Goal: Task Accomplishment & Management: Complete application form

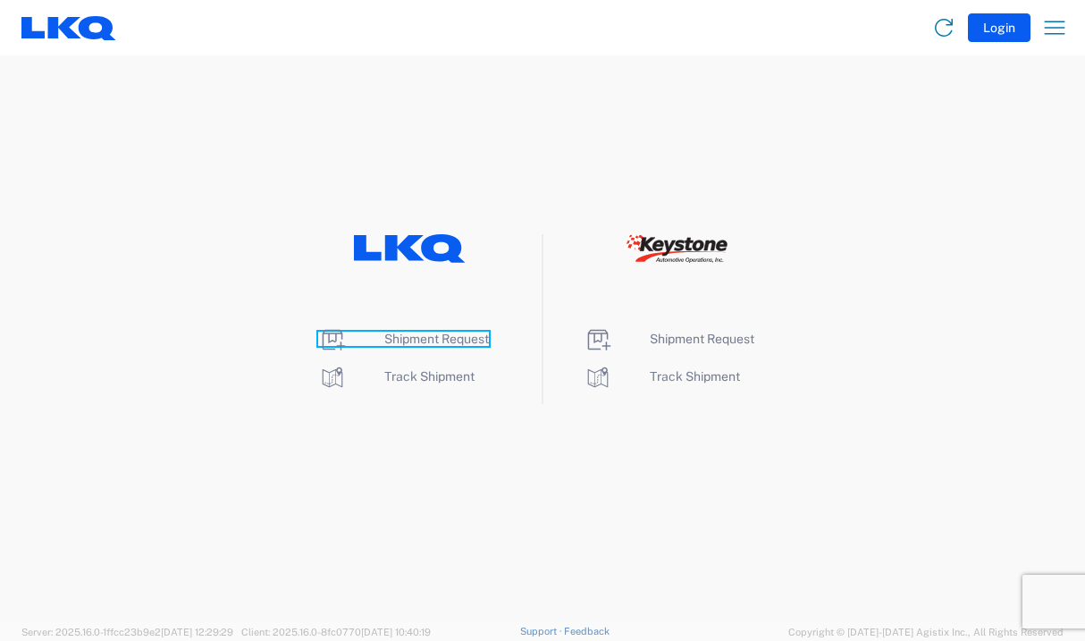
click at [441, 336] on span "Shipment Request" at bounding box center [436, 339] width 105 height 14
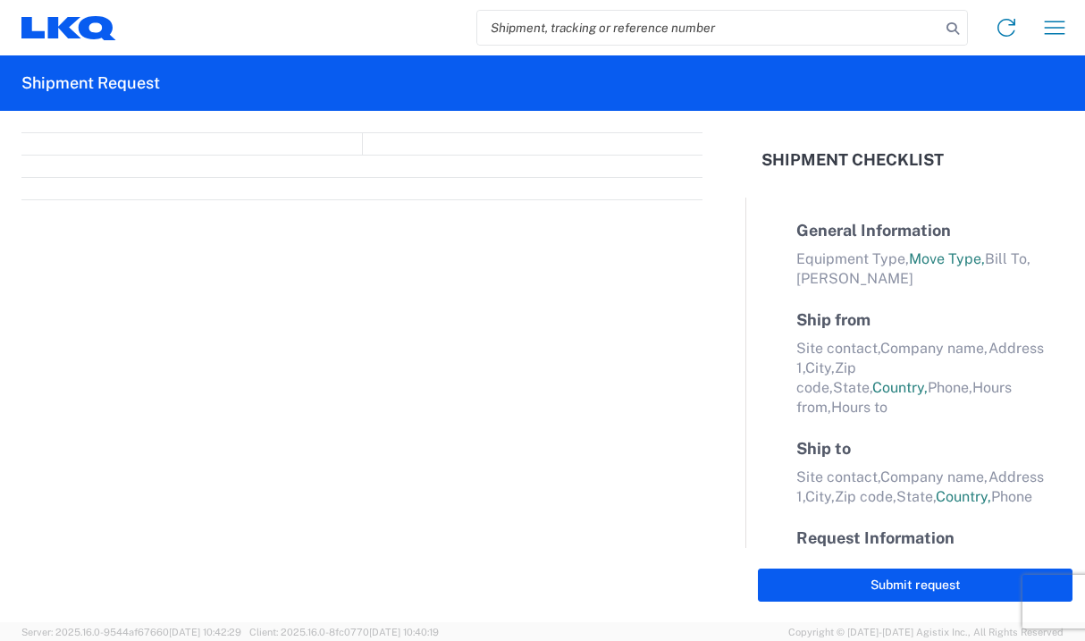
select select "FULL"
select select "LBS"
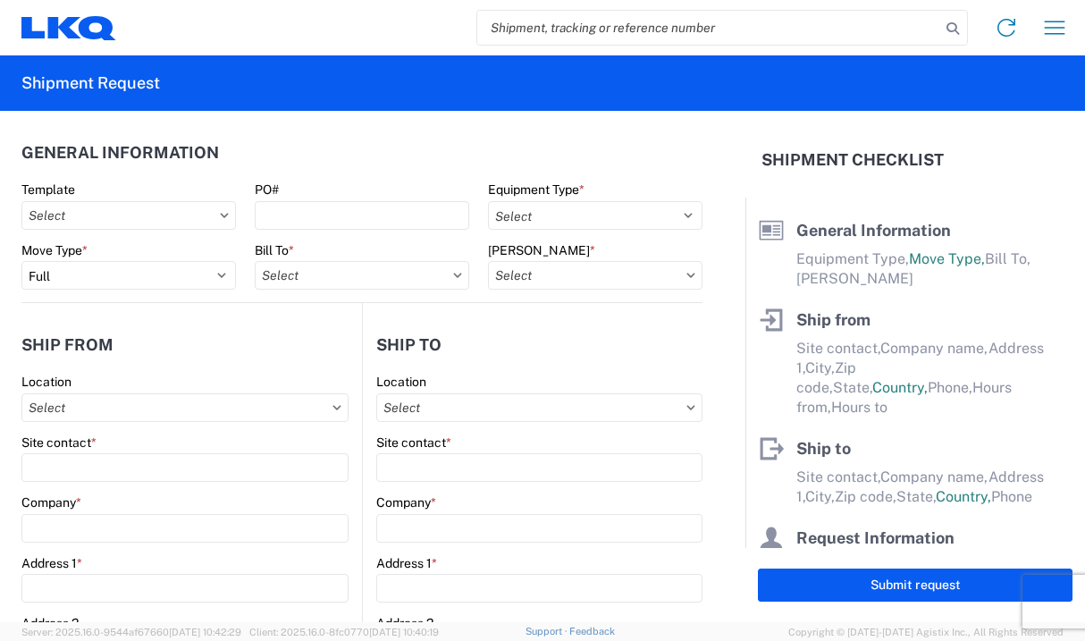
click at [220, 215] on icon at bounding box center [224, 215] width 9 height 5
click at [283, 209] on input "PO#" at bounding box center [362, 215] width 215 height 29
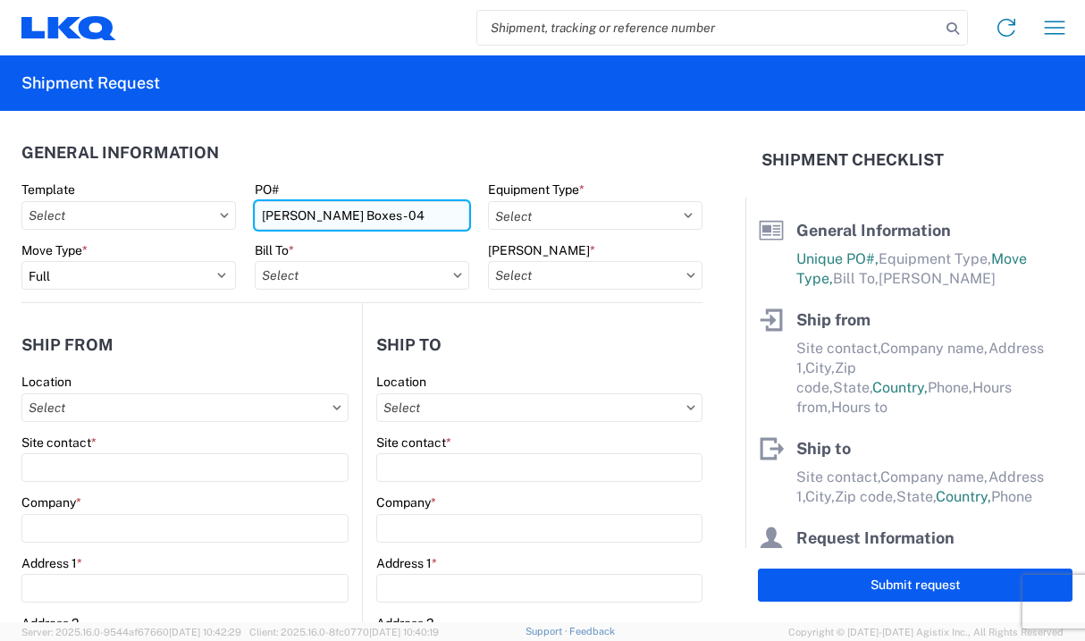
type input "[PERSON_NAME] Boxes - 04"
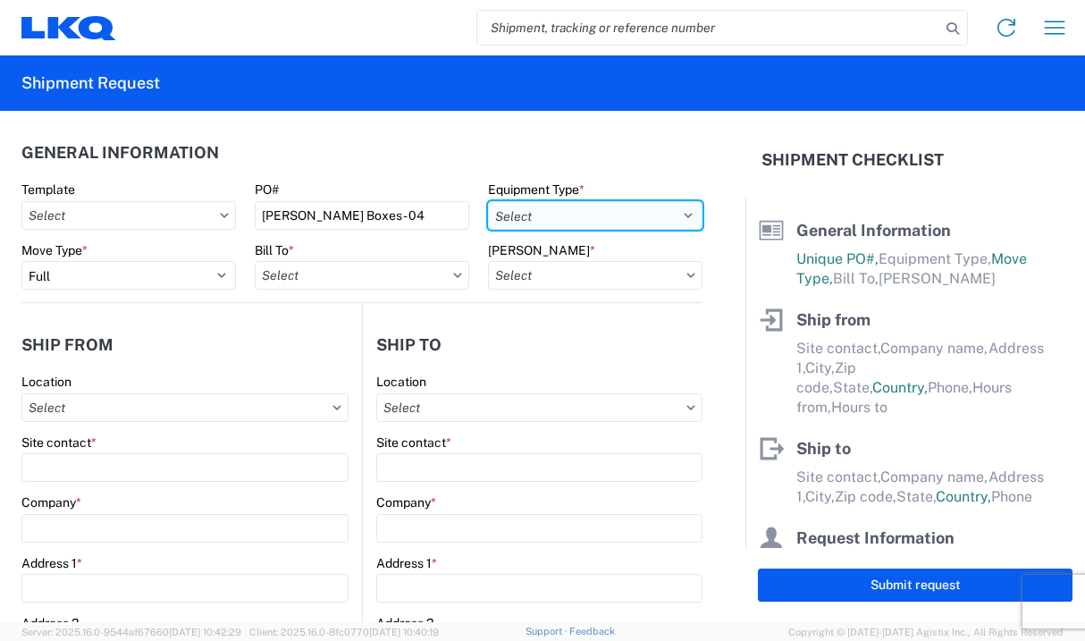
click at [673, 213] on select "Select 53’ Dry Van Flatbed Dropdeck (van) Lowboy (flatbed) Rail" at bounding box center [595, 215] width 215 height 29
select select "STDV"
click at [488, 201] on select "Select 53’ Dry Van Flatbed Dropdeck (van) Lowboy (flatbed) Rail" at bounding box center [595, 215] width 215 height 29
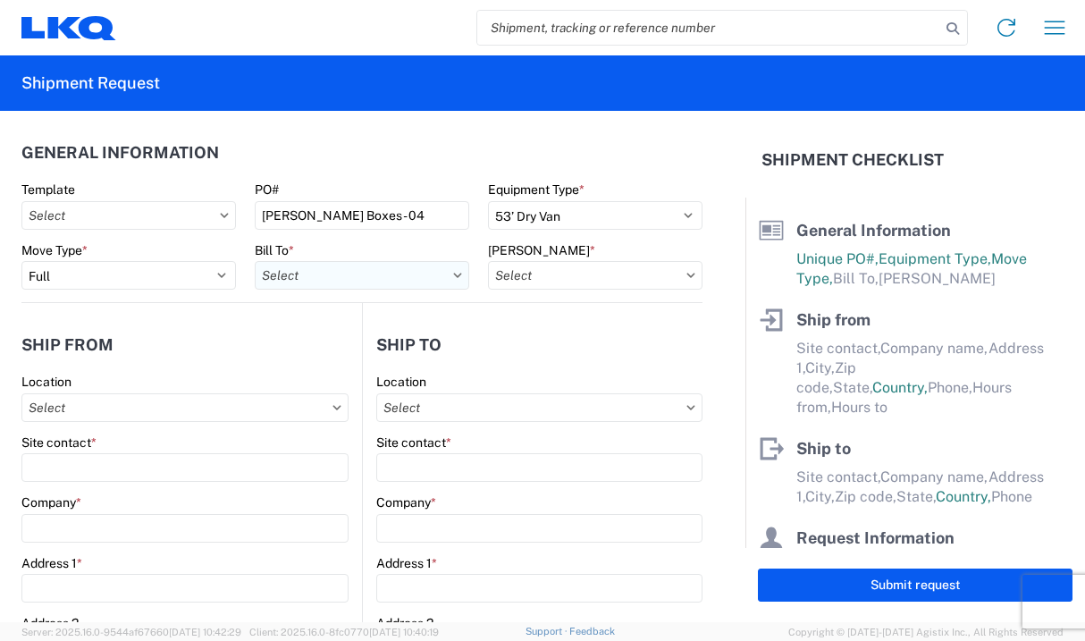
click at [315, 273] on input "Bill To *" at bounding box center [362, 275] width 215 height 29
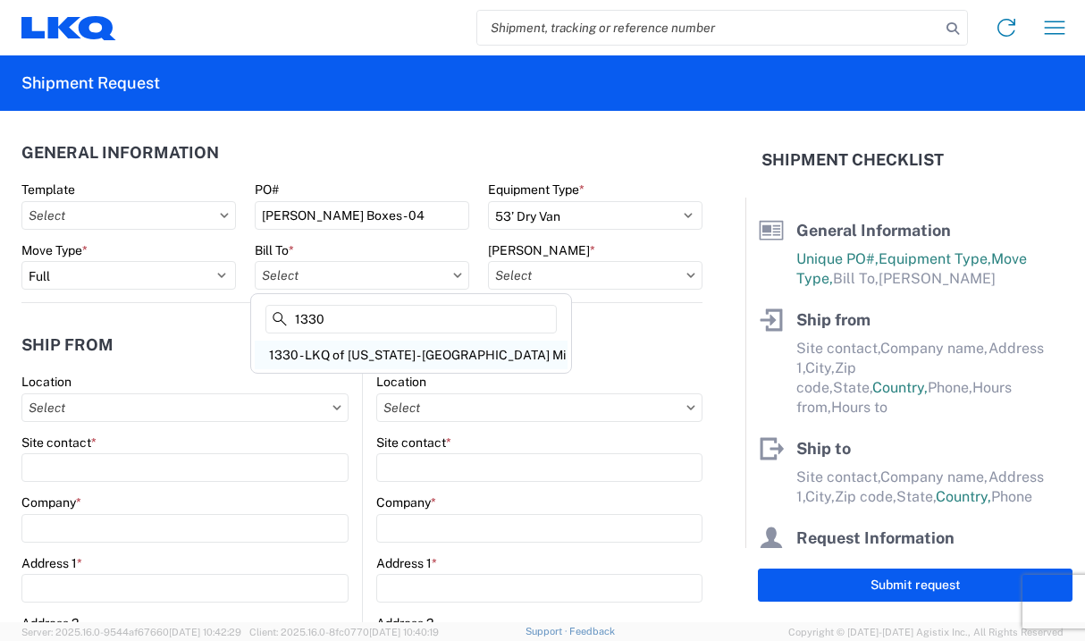
type input "1330"
click at [329, 360] on div "1330 - LKQ of [US_STATE] - [GEOGRAPHIC_DATA] Mi" at bounding box center [411, 355] width 313 height 29
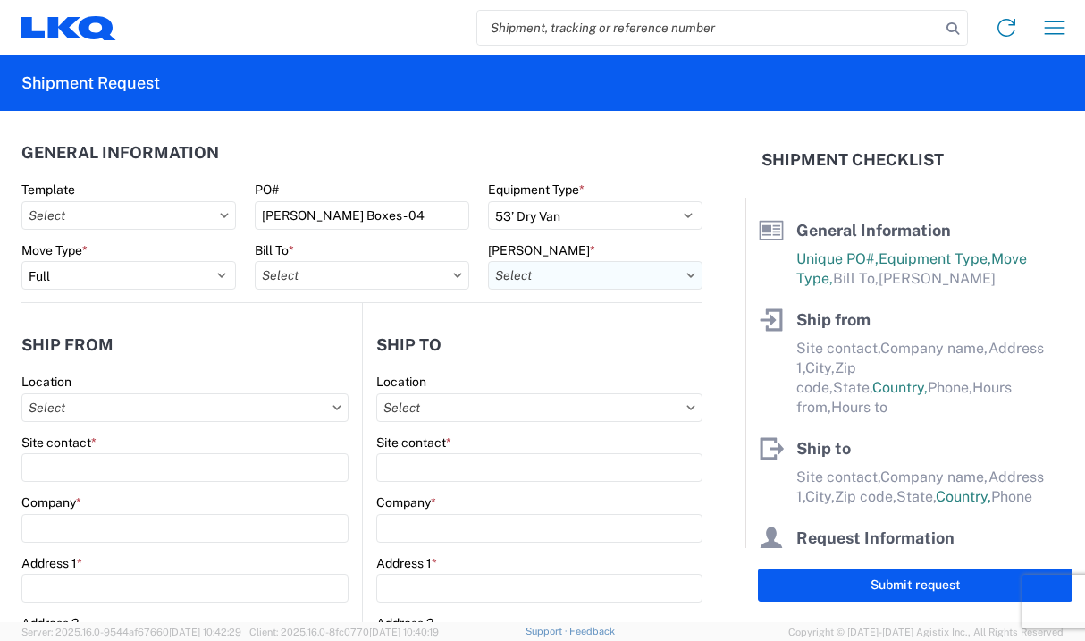
type input "1330 - LKQ of [US_STATE] - [GEOGRAPHIC_DATA] Mi"
click at [520, 278] on input "[PERSON_NAME] *" at bounding box center [595, 275] width 215 height 29
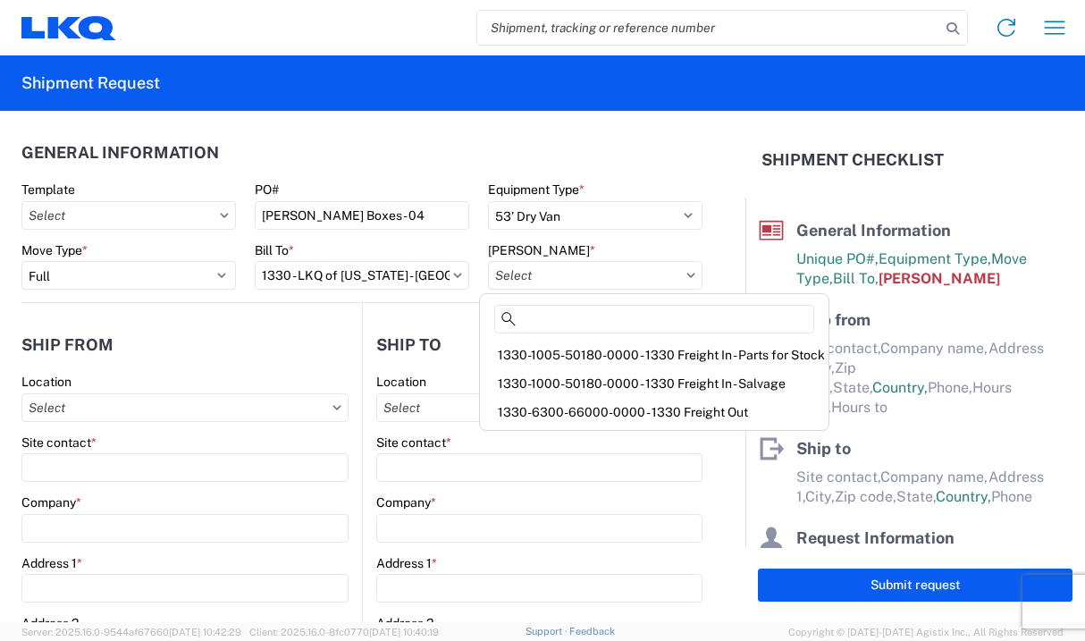
click at [578, 374] on div "1330-1000-50180-0000 - 1330 Freight In - Salvage" at bounding box center [655, 383] width 342 height 29
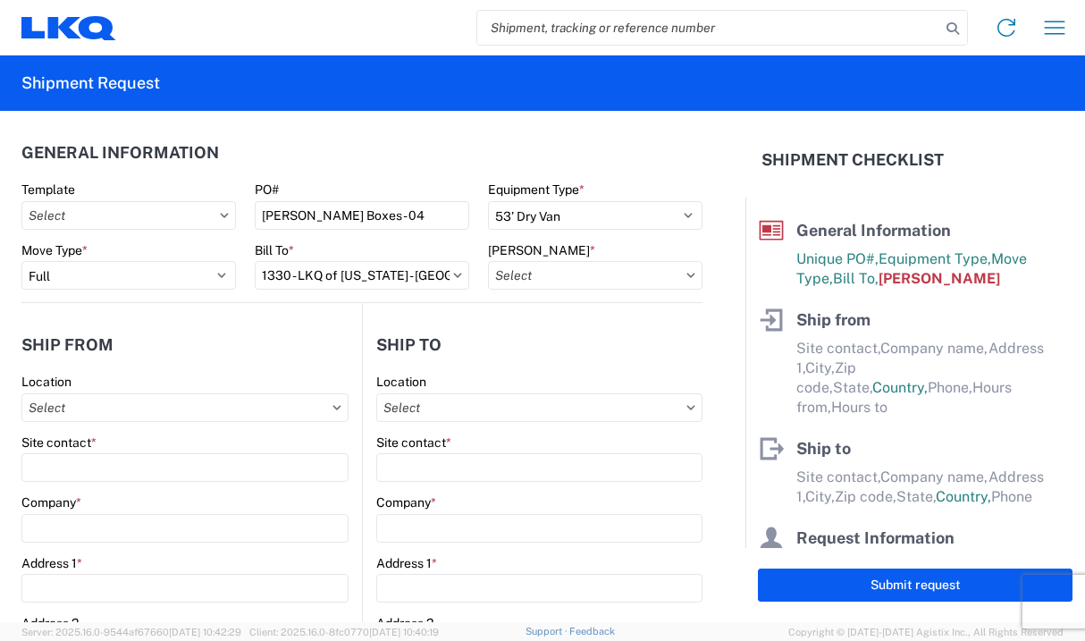
type input "1330-1000-50180-0000 - 1330 Freight In - Salvage"
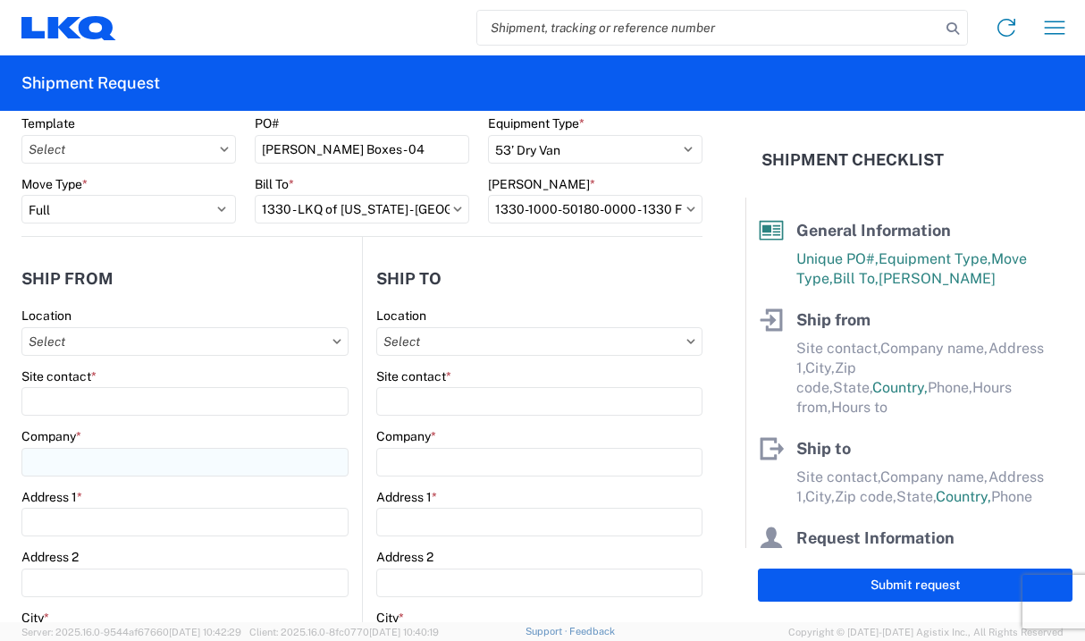
scroll to position [179, 0]
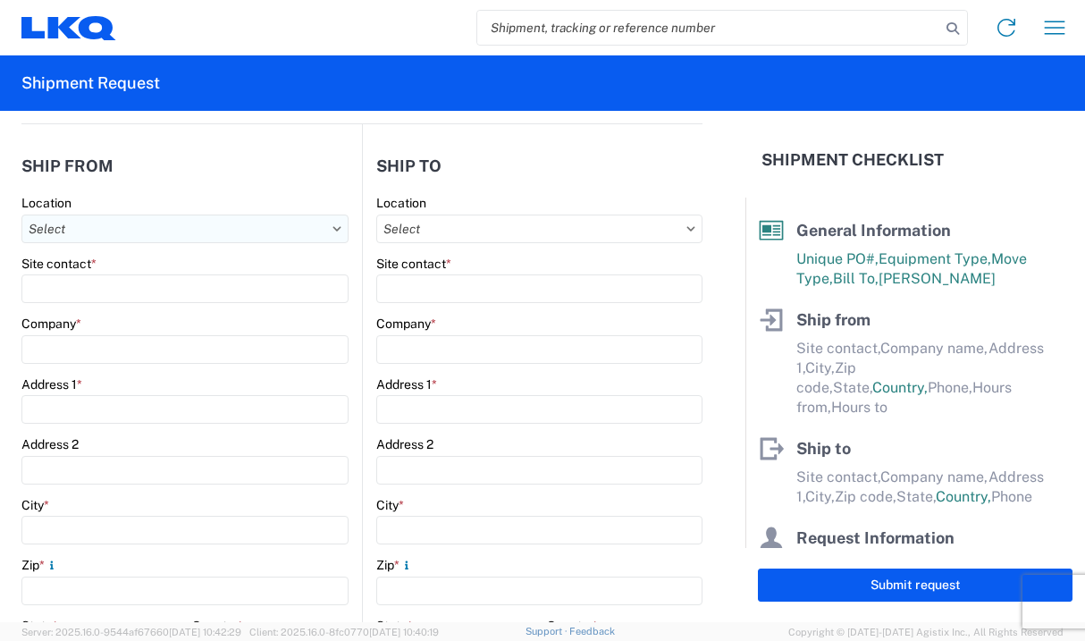
click at [170, 233] on input "Location" at bounding box center [184, 229] width 327 height 29
type input "1"
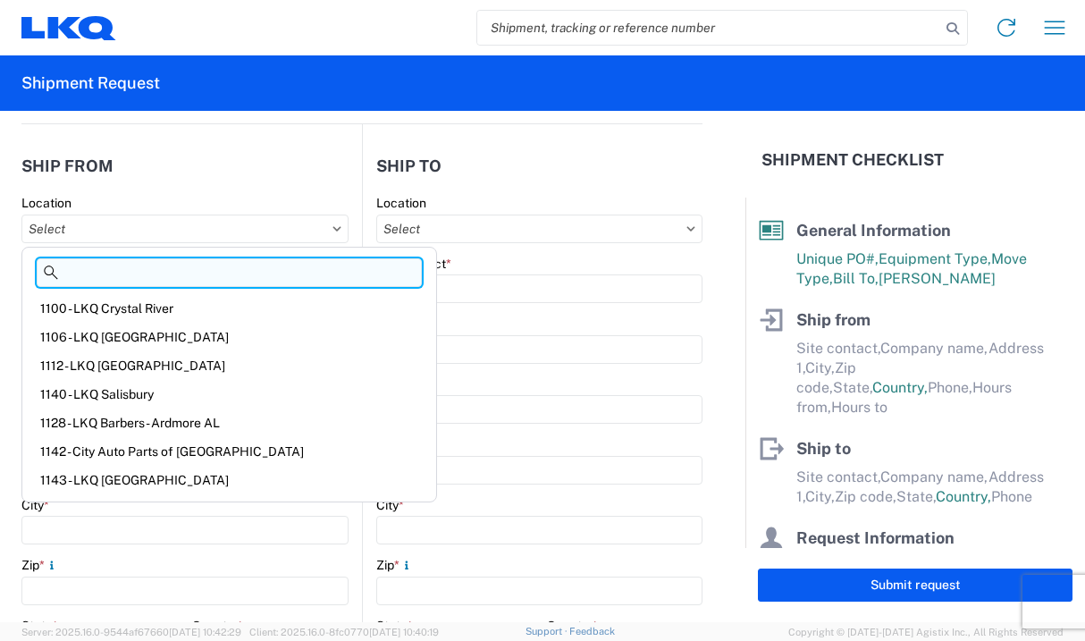
click at [87, 273] on input at bounding box center [229, 272] width 385 height 29
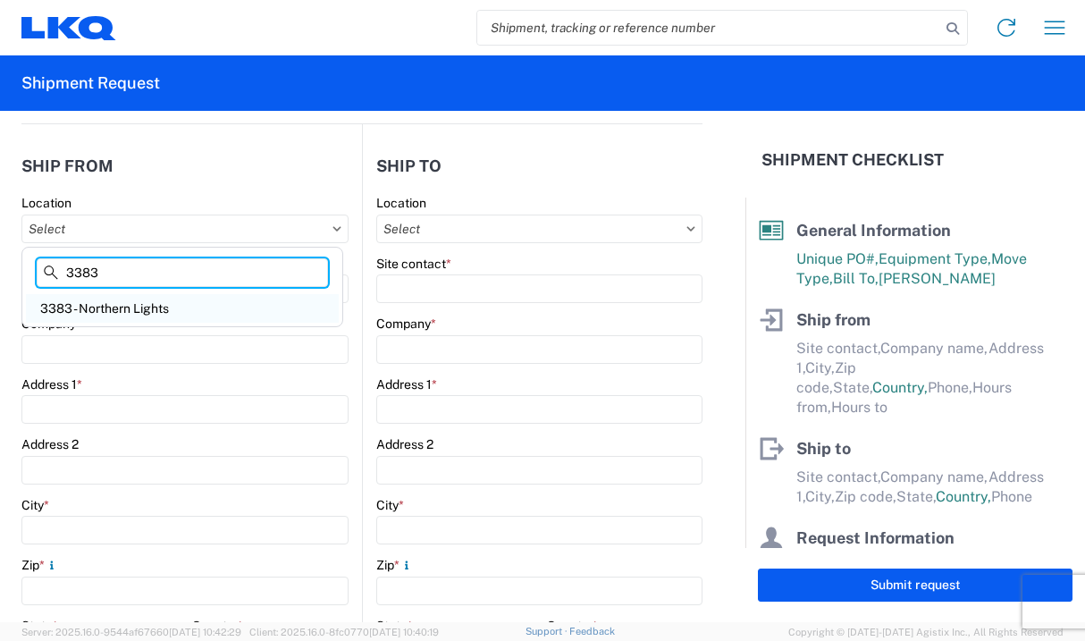
type input "3383"
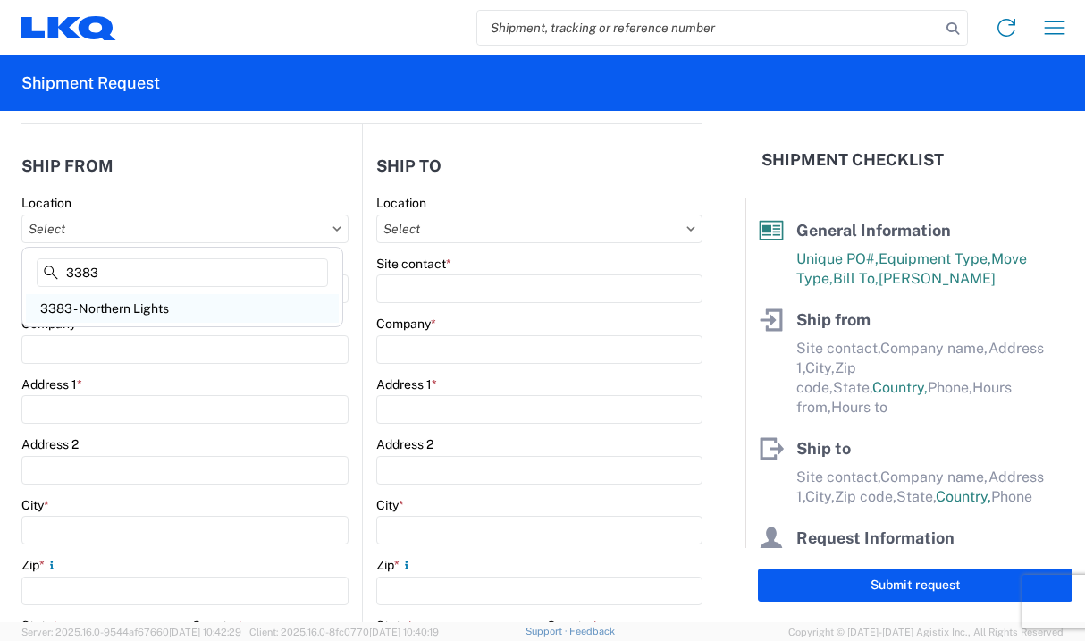
click at [106, 306] on div "3383 - Northern Lights" at bounding box center [182, 308] width 313 height 29
type input "3383 - Northern Lights"
type input "[PERSON_NAME]"
type input "LKQ Corporation"
type input "[STREET_ADDRESS]"
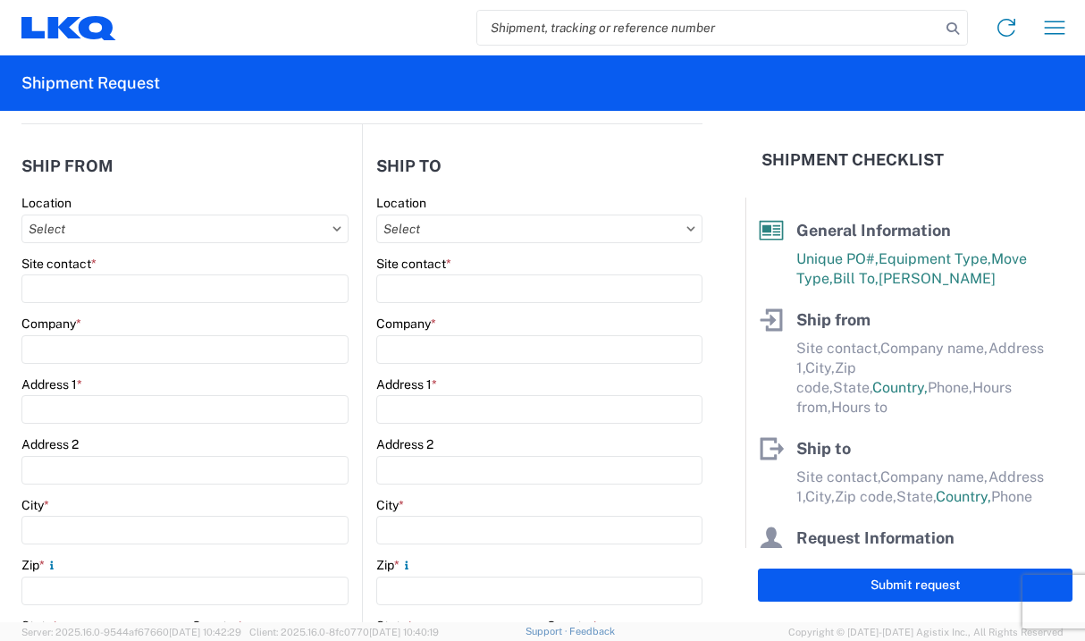
type input "[GEOGRAPHIC_DATA]"
type input "49319"
select select "MI"
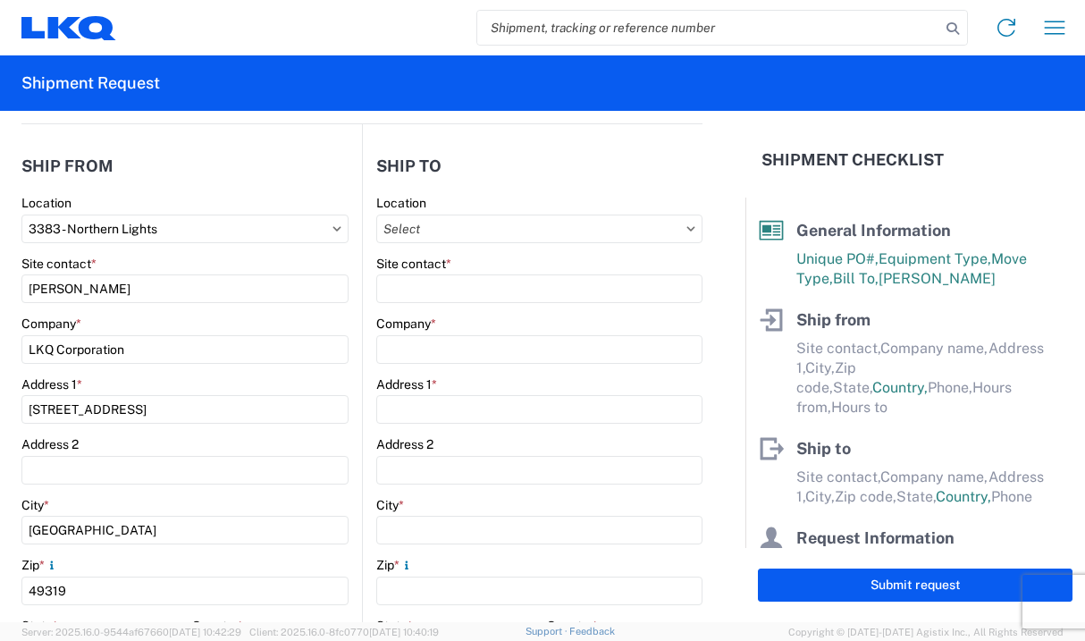
select select "US"
type input "[EMAIL_ADDRESS][DOMAIN_NAME]"
type input "[PHONE_NUMBER]"
type input "06:00"
type input "16:30"
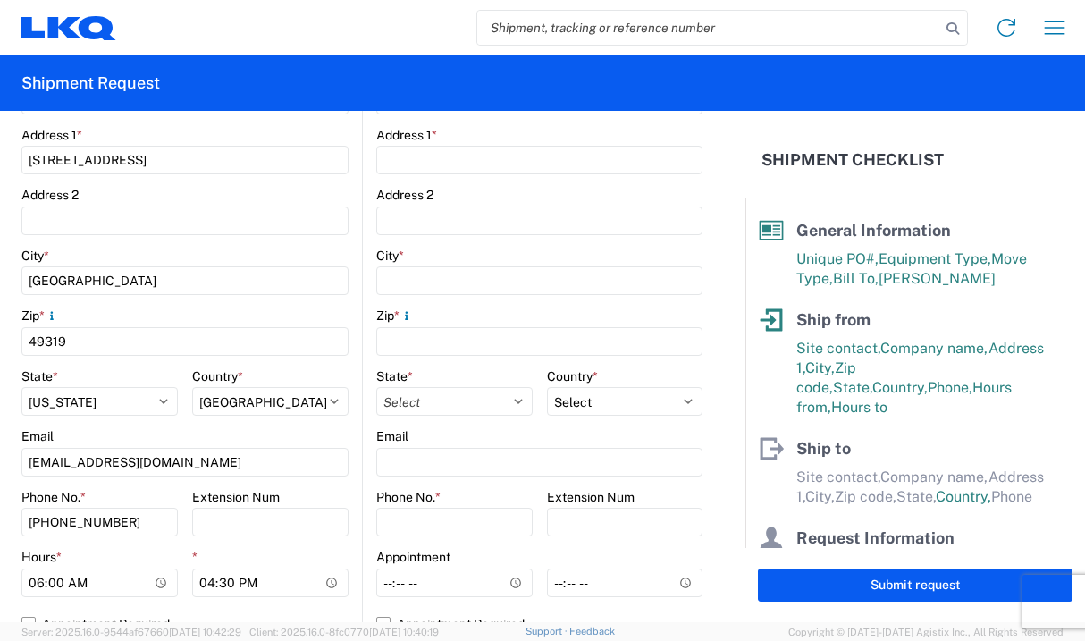
scroll to position [536, 0]
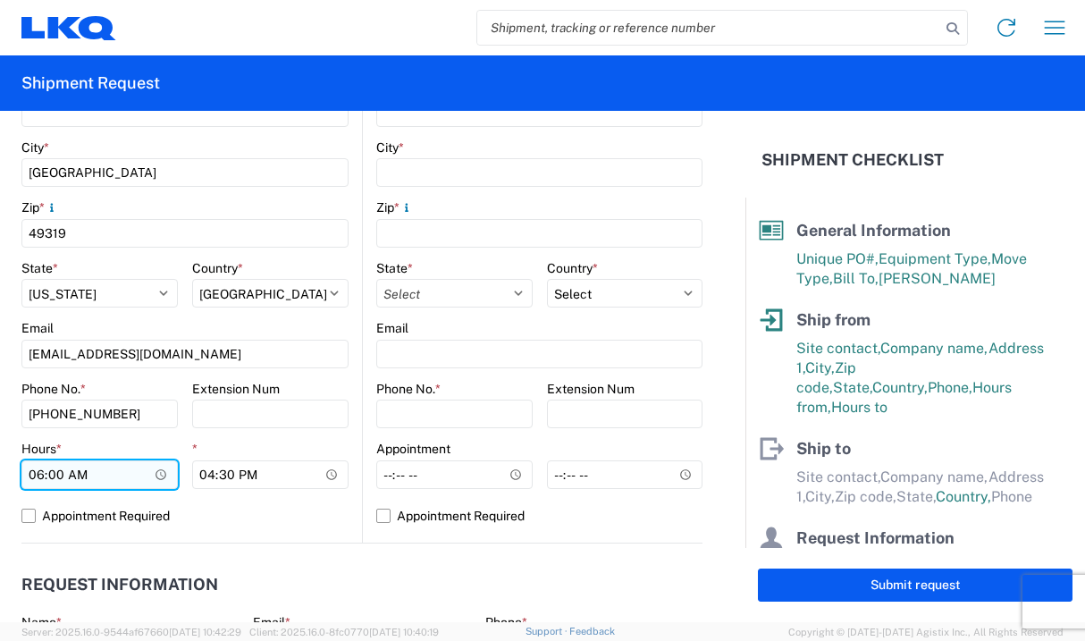
click at [156, 477] on input "06:00" at bounding box center [99, 474] width 156 height 29
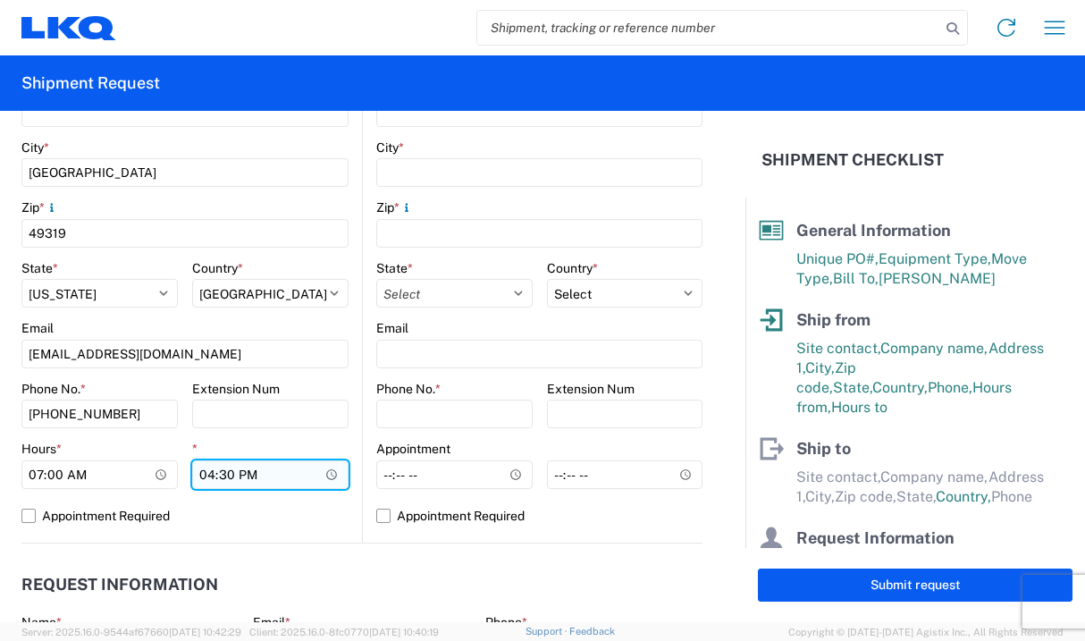
type input "07:00"
click at [326, 476] on input "16:30" at bounding box center [270, 474] width 156 height 29
click at [232, 475] on input "16:30" at bounding box center [270, 474] width 156 height 29
click at [225, 466] on input "16:30" at bounding box center [270, 474] width 156 height 29
type input "15:00"
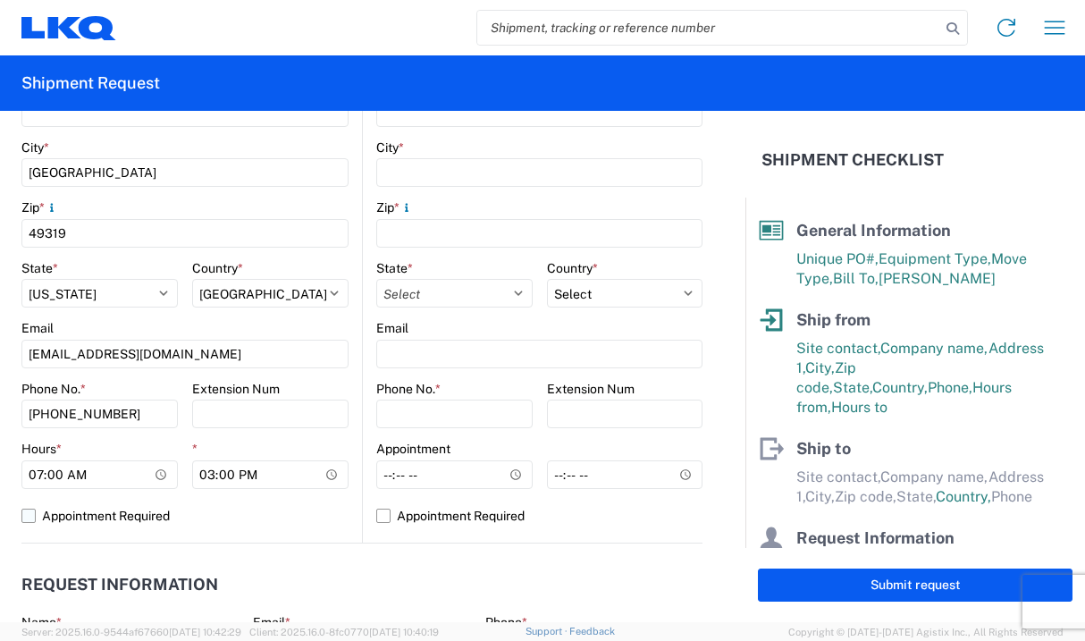
click at [279, 520] on label "Appointment Required" at bounding box center [184, 516] width 327 height 29
click at [0, 0] on input "Appointment Required" at bounding box center [0, 0] width 0 height 0
select select "US"
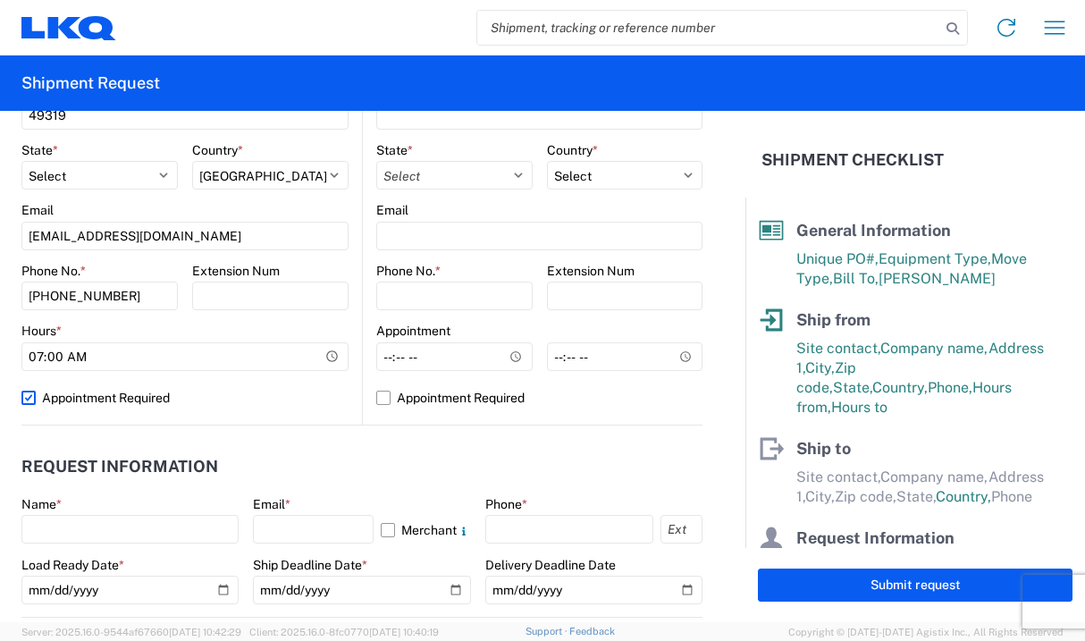
scroll to position [715, 0]
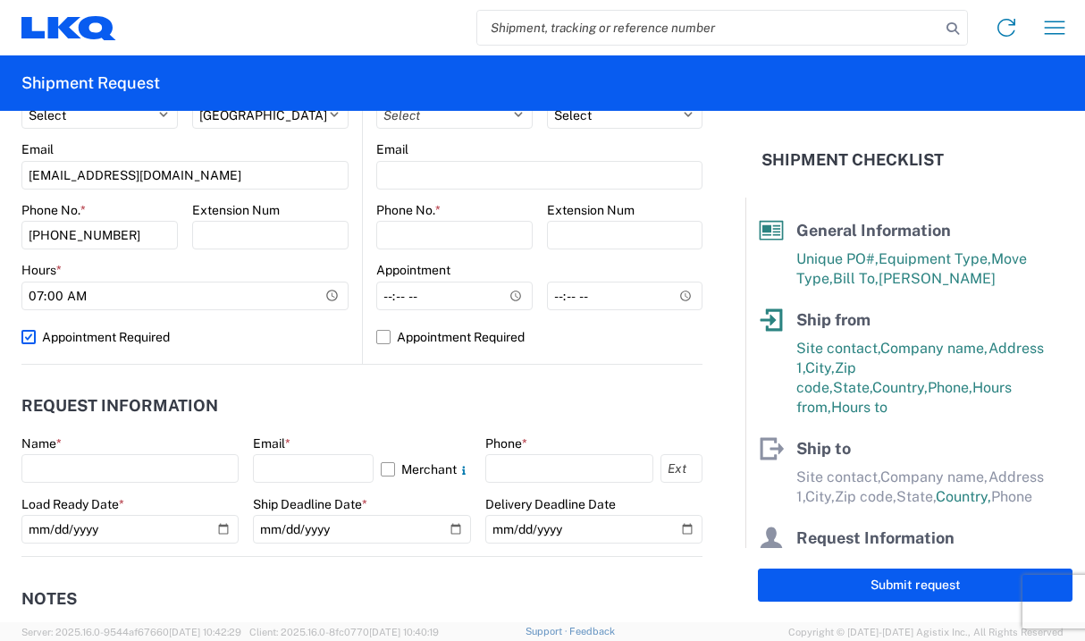
click at [26, 335] on label "Appointment Required" at bounding box center [184, 337] width 327 height 29
click at [0, 0] on input "Appointment Required" at bounding box center [0, 0] width 0 height 0
select select "US"
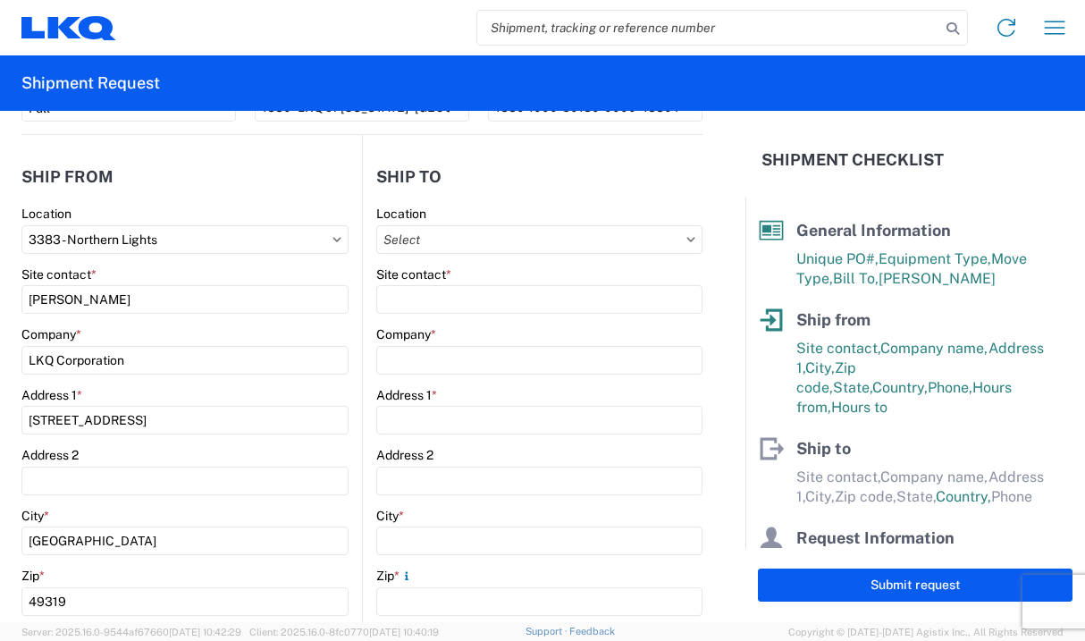
scroll to position [0, 0]
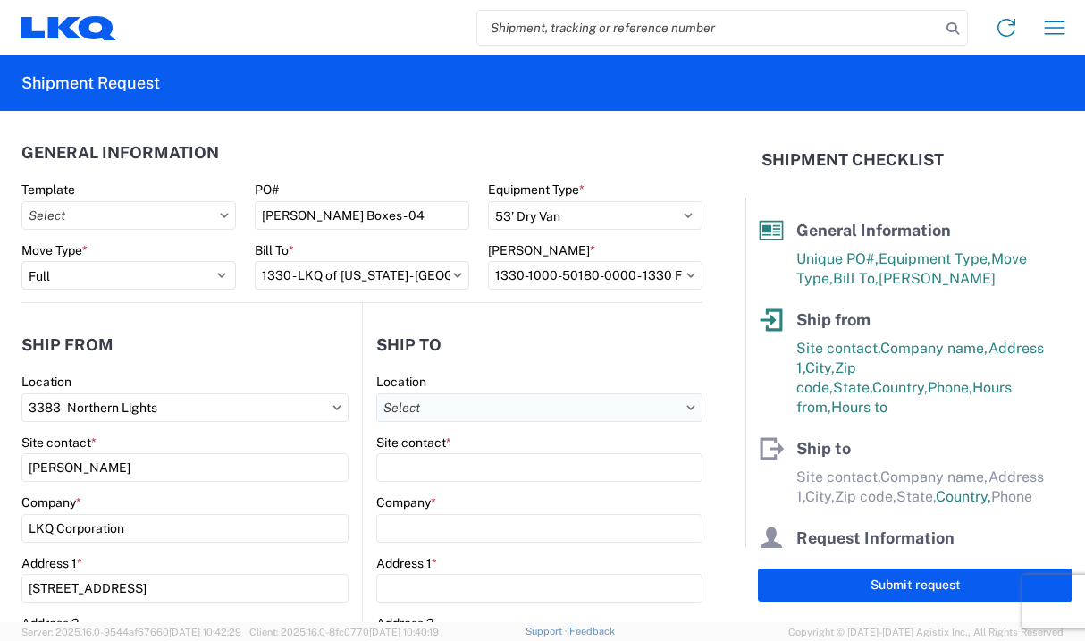
click at [438, 405] on input "Location" at bounding box center [539, 407] width 326 height 29
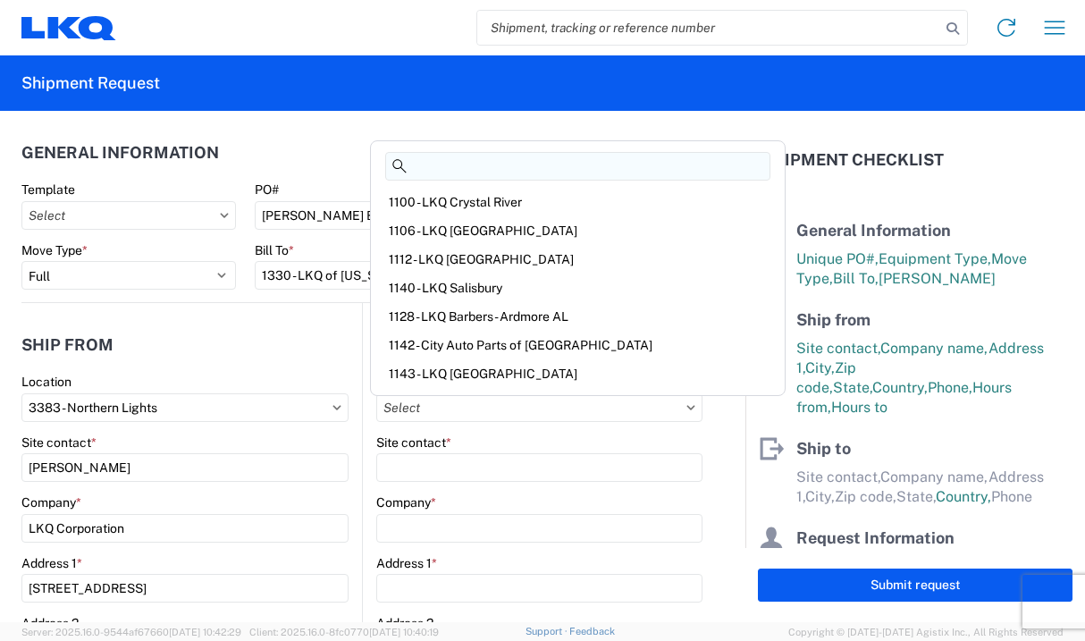
click at [480, 170] on input at bounding box center [577, 166] width 385 height 29
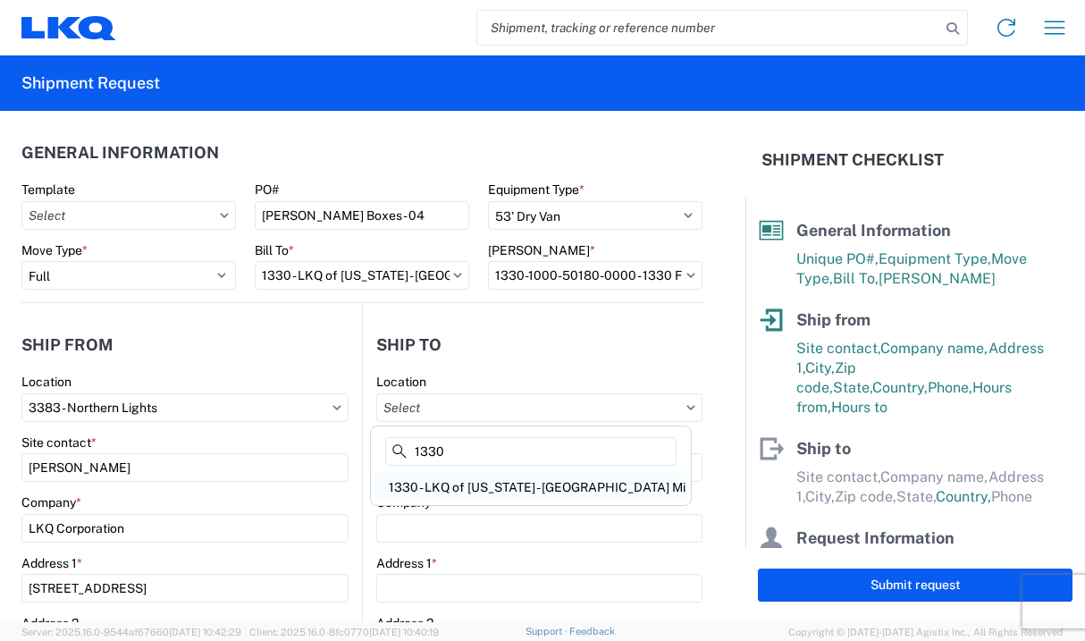
type input "1330"
click at [452, 483] on div "1330 - LKQ of [US_STATE] - [GEOGRAPHIC_DATA] Mi" at bounding box center [531, 487] width 313 height 29
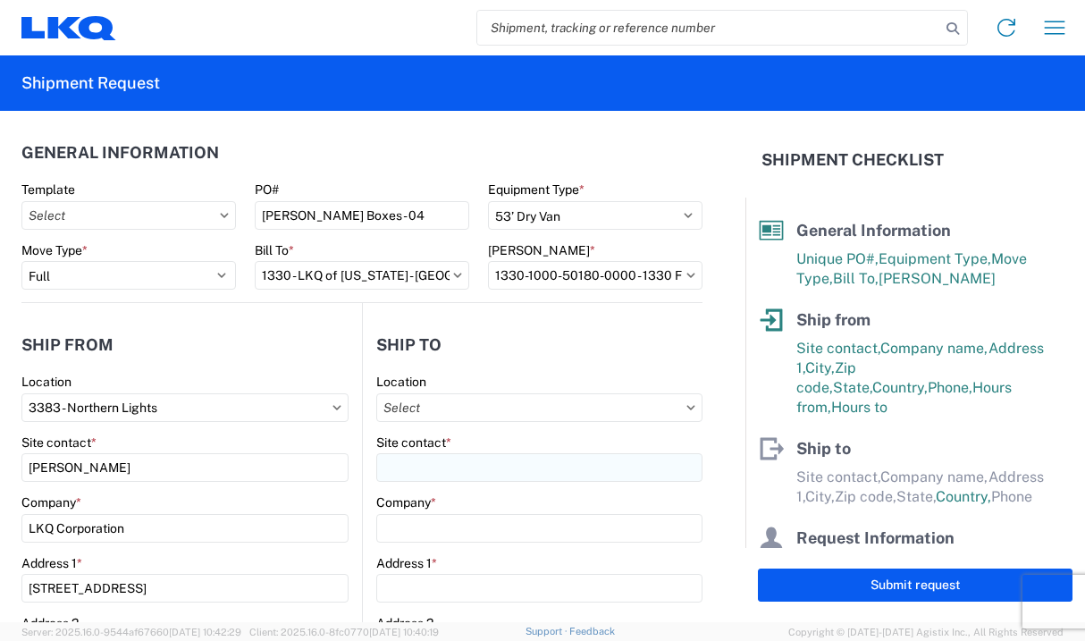
type input "1330 - LKQ of [US_STATE] - [GEOGRAPHIC_DATA] Mi"
type input "LKQ Corporation"
type input "[STREET_ADDRESS]"
type input "[GEOGRAPHIC_DATA]"
type input "48111"
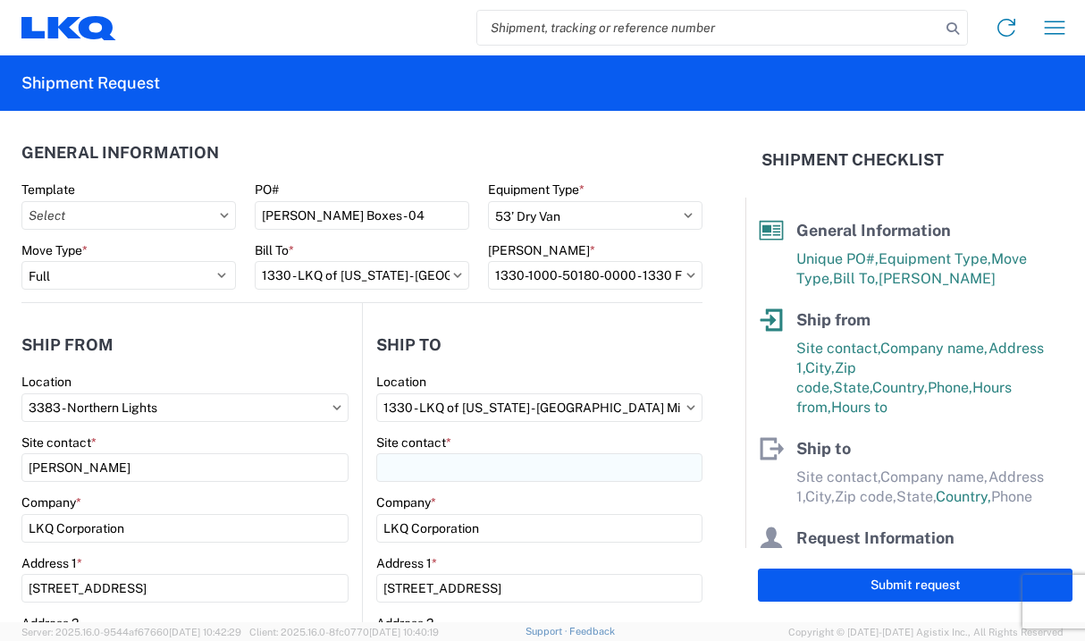
select select "US"
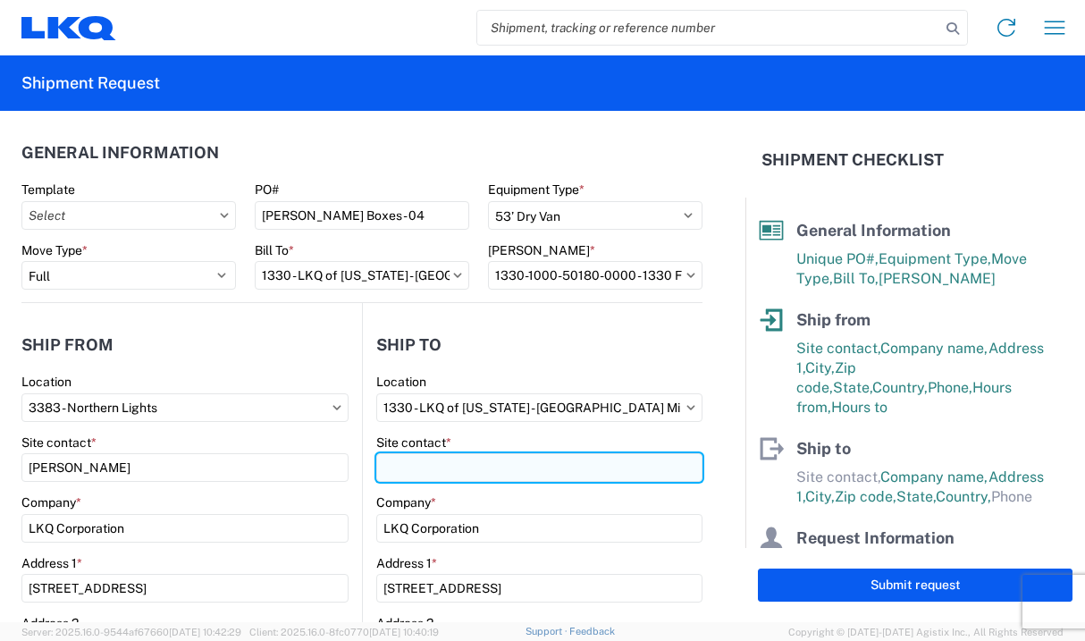
click at [453, 468] on input "Site contact *" at bounding box center [539, 467] width 326 height 29
type input "n"
